Goal: Check status: Check status

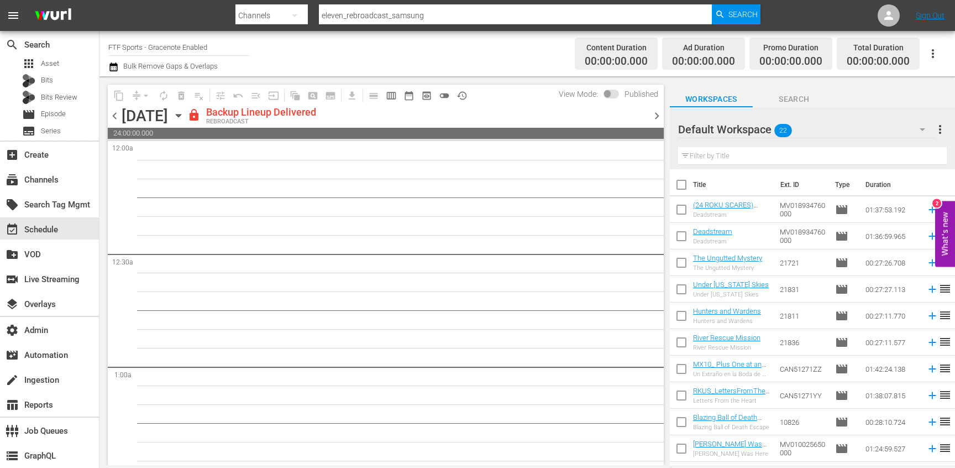
click at [185, 50] on input "FTF Sports - Gracenote Enabled" at bounding box center [178, 47] width 141 height 27
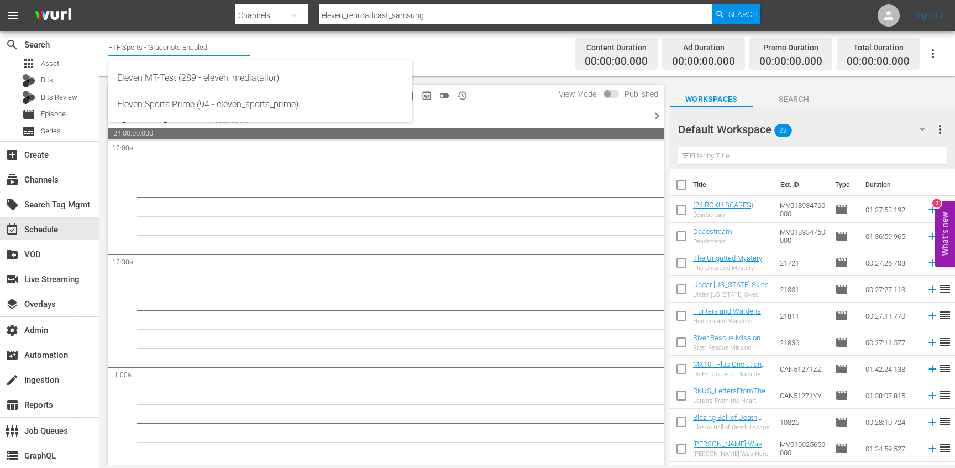
click at [185, 50] on input "FTF Sports - Gracenote Enabled" at bounding box center [178, 47] width 141 height 27
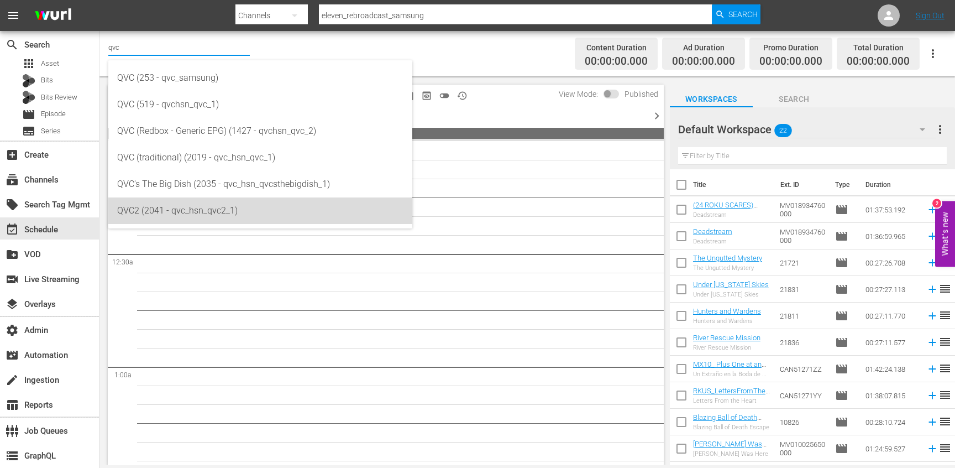
click at [187, 199] on div "QVC2 (2041 - qvc_hsn_qvc2_1)" at bounding box center [260, 210] width 286 height 27
type input "QVC2 (2041 - qvc_hsn_qvc2_1)"
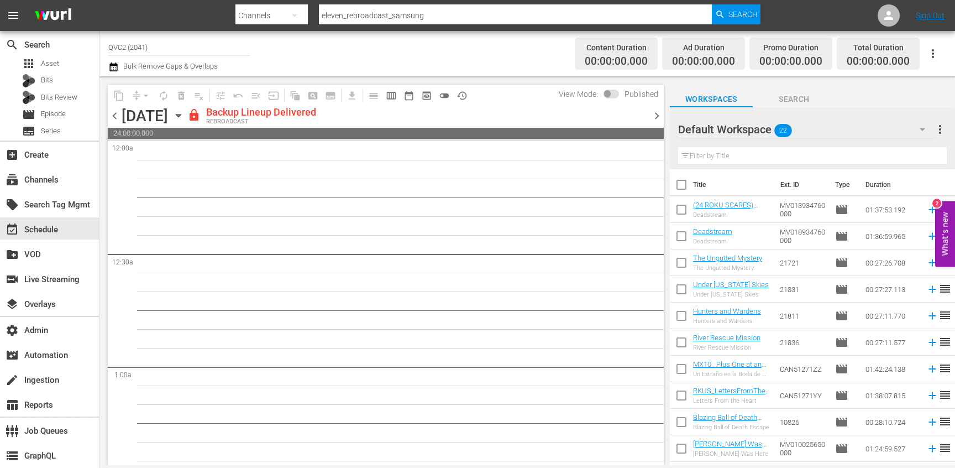
click at [652, 114] on span "chevron_right" at bounding box center [657, 116] width 14 height 14
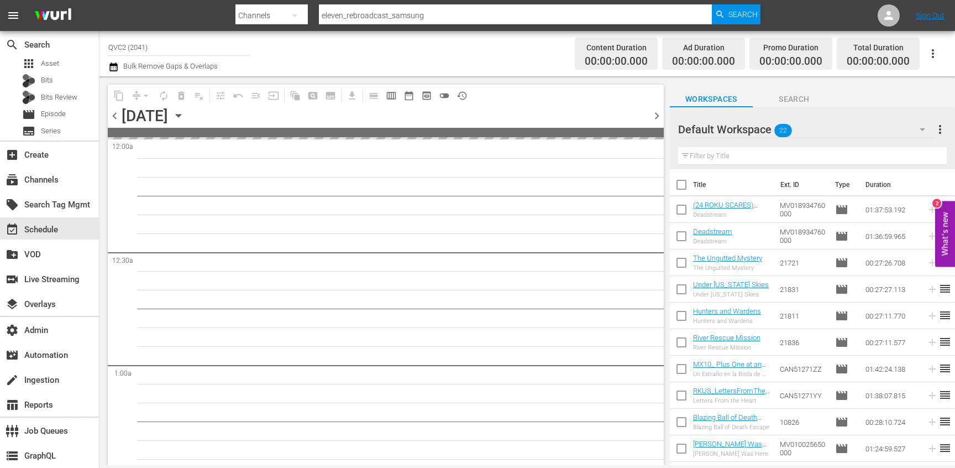
click at [652, 114] on span "chevron_right" at bounding box center [657, 116] width 14 height 14
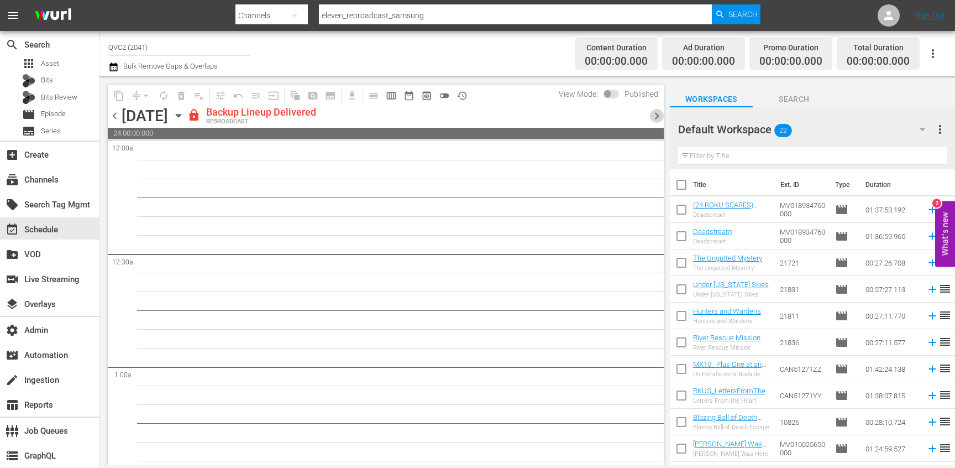
click at [652, 114] on span "chevron_right" at bounding box center [657, 116] width 14 height 14
click at [425, 92] on span "preview_outlined" at bounding box center [426, 95] width 11 height 11
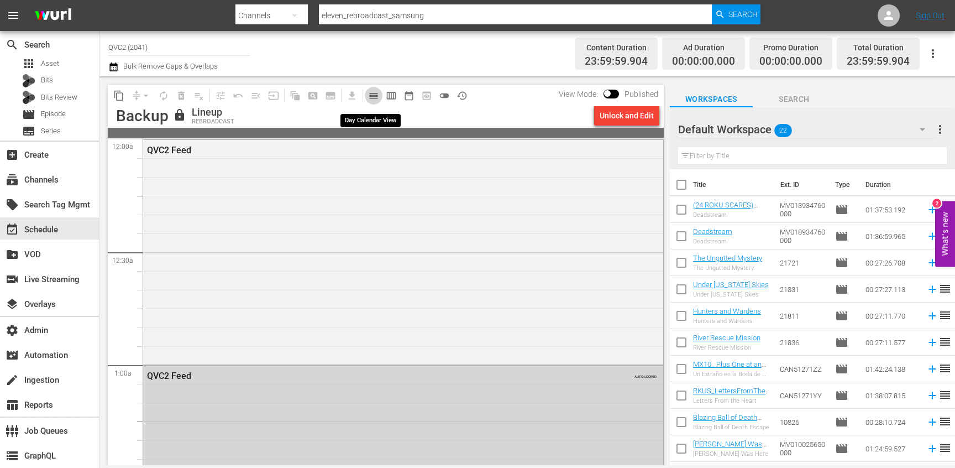
click at [377, 98] on span "calendar_view_day_outlined" at bounding box center [373, 95] width 11 height 11
